Goal: Information Seeking & Learning: Check status

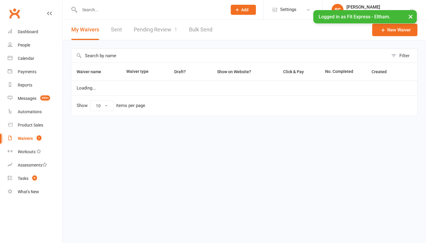
click at [150, 29] on link "Pending Review 1" at bounding box center [156, 30] width 44 height 20
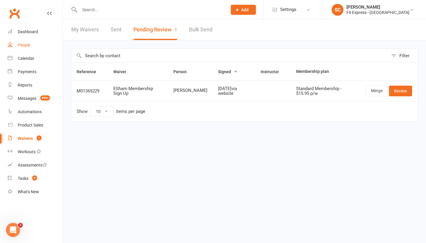
click at [26, 46] on div "People" at bounding box center [24, 45] width 12 height 5
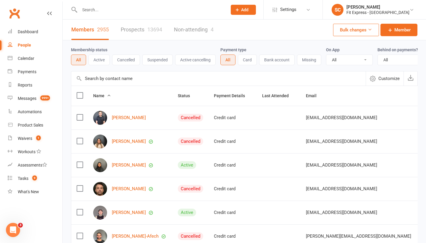
click at [96, 76] on input "text" at bounding box center [218, 78] width 295 height 14
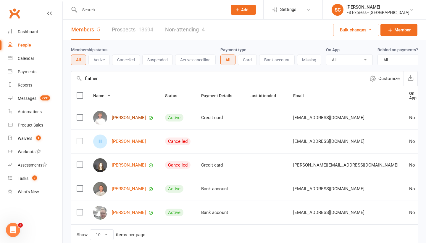
type input "flather"
click at [115, 115] on link "[PERSON_NAME]" at bounding box center [129, 117] width 34 height 5
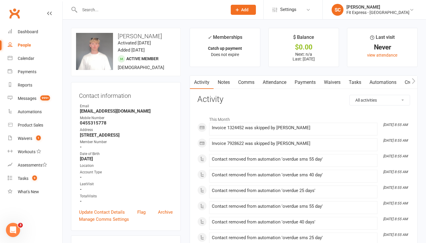
click at [340, 83] on link "Waivers" at bounding box center [332, 82] width 25 height 14
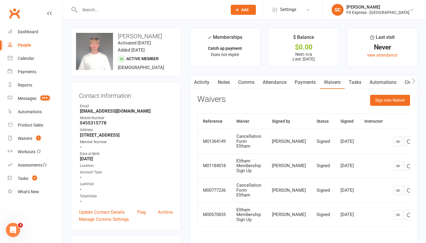
click at [309, 83] on link "Payments" at bounding box center [305, 82] width 29 height 14
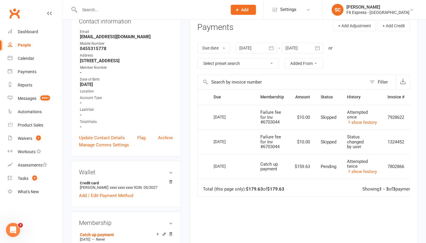
scroll to position [75, 0]
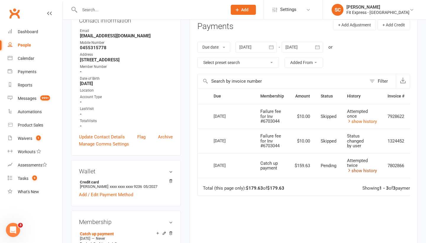
click at [363, 169] on link "show history" at bounding box center [362, 170] width 30 height 5
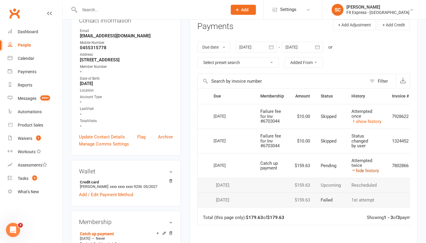
click at [363, 169] on link "hide history" at bounding box center [366, 170] width 28 height 5
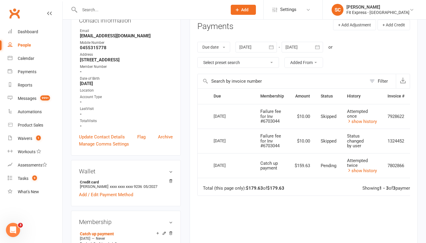
click at [26, 44] on div "People" at bounding box center [24, 45] width 13 height 5
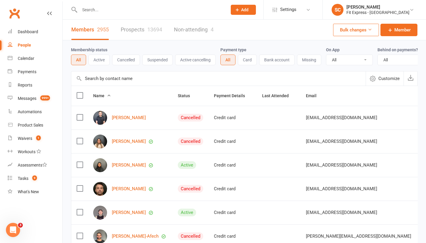
click at [101, 77] on input "text" at bounding box center [218, 78] width 295 height 14
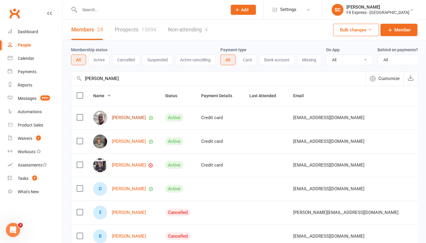
type input "[PERSON_NAME]"
click at [119, 117] on link "[PERSON_NAME]" at bounding box center [129, 117] width 34 height 5
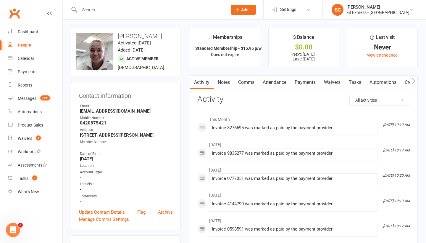
click at [331, 80] on link "Waivers" at bounding box center [332, 82] width 25 height 14
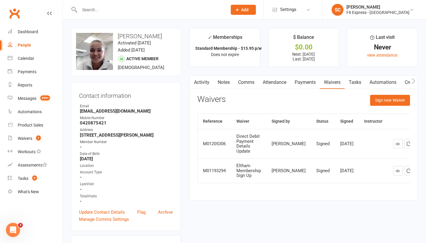
click at [316, 82] on link "Payments" at bounding box center [305, 82] width 29 height 14
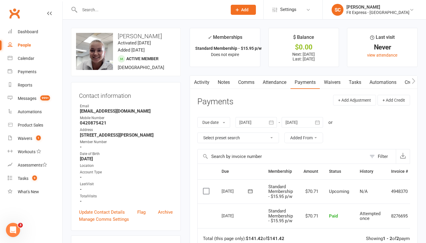
click at [24, 45] on div "People" at bounding box center [24, 45] width 13 height 5
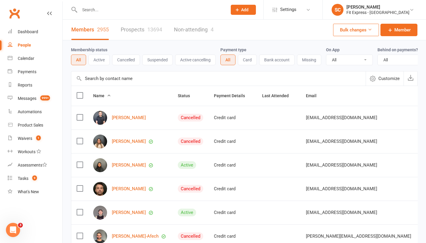
click at [100, 78] on input "text" at bounding box center [218, 78] width 295 height 14
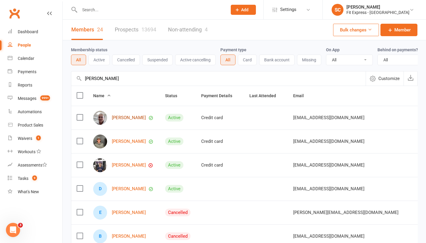
type input "[PERSON_NAME]"
click at [120, 118] on link "[PERSON_NAME]" at bounding box center [129, 117] width 34 height 5
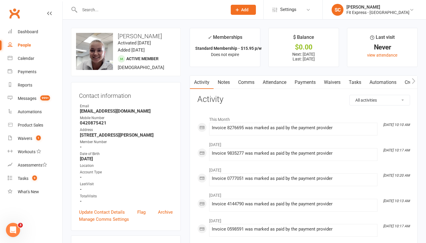
click at [332, 82] on link "Waivers" at bounding box center [332, 82] width 25 height 14
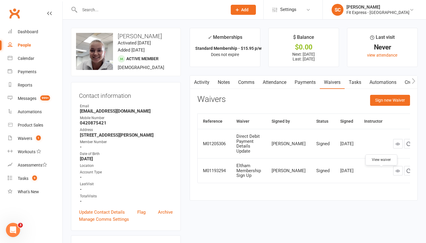
click at [396, 173] on icon at bounding box center [398, 170] width 4 height 4
click at [25, 47] on div "People" at bounding box center [24, 45] width 13 height 5
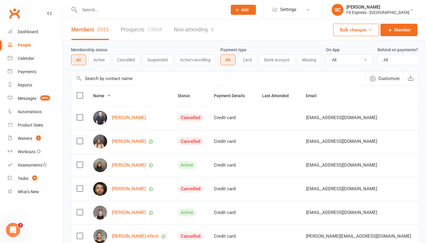
click at [97, 74] on input "text" at bounding box center [218, 78] width 295 height 14
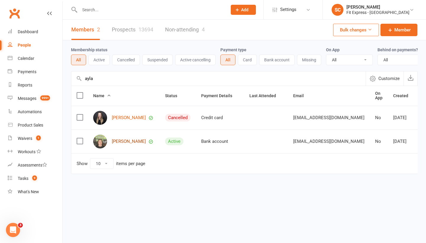
type input "ayla"
click at [119, 141] on link "[PERSON_NAME]" at bounding box center [129, 141] width 34 height 5
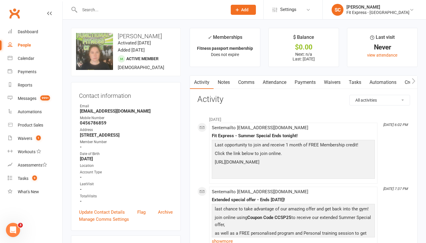
click at [27, 45] on div "People" at bounding box center [24, 45] width 13 height 5
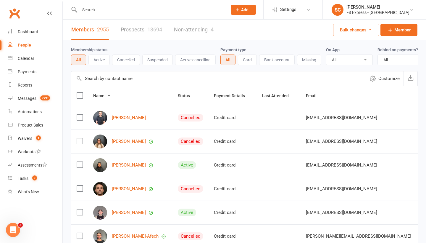
click at [92, 77] on input "text" at bounding box center [218, 78] width 295 height 14
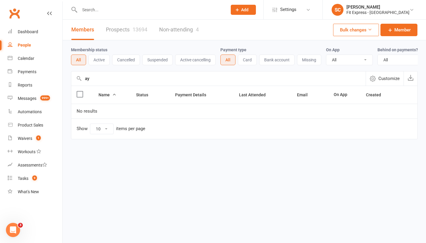
type input "a"
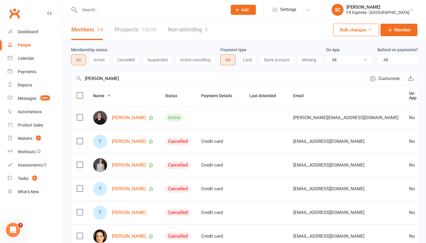
click at [104, 79] on input "[PERSON_NAME]" at bounding box center [218, 78] width 295 height 14
click at [116, 80] on input "[PERSON_NAME]" at bounding box center [218, 78] width 295 height 14
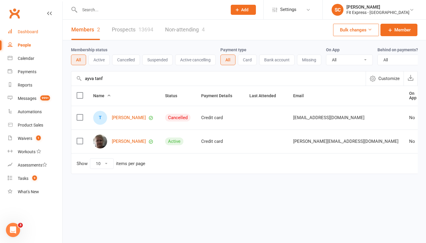
type input "ayva tanf"
click at [20, 31] on div "Dashboard" at bounding box center [28, 31] width 20 height 5
